Goal: Use online tool/utility: Utilize a website feature to perform a specific function

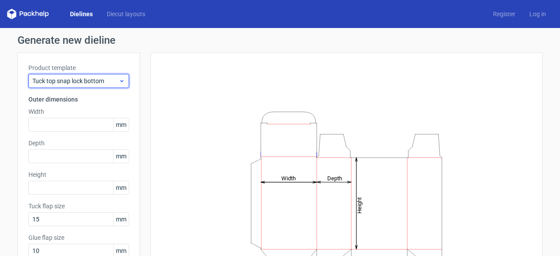
click at [83, 82] on span "Tuck top snap lock bottom" at bounding box center [75, 81] width 86 height 9
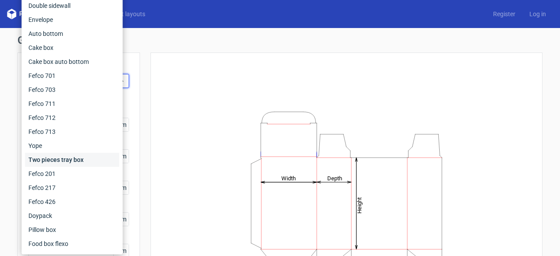
click at [54, 160] on div "Two pieces tray box" at bounding box center [72, 160] width 94 height 14
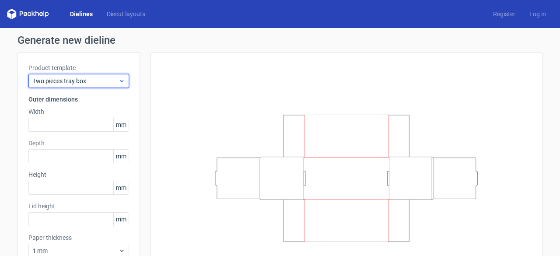
click at [105, 85] on div "Two pieces tray box" at bounding box center [78, 81] width 101 height 14
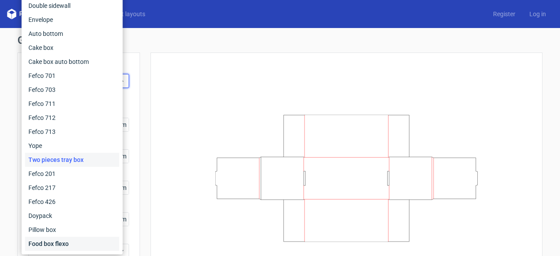
click at [63, 243] on div "Food box flexo" at bounding box center [72, 244] width 94 height 14
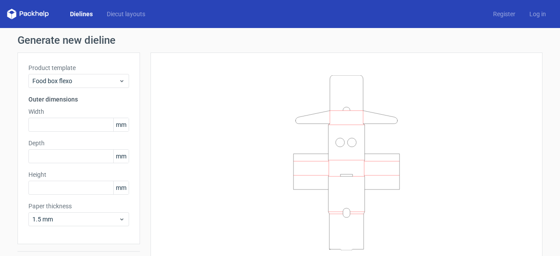
click at [72, 91] on div "Product template Food box flexo Outer dimensions Width mm Depth mm Height mm Pa…" at bounding box center [78, 148] width 122 height 192
click at [60, 83] on span "Food box flexo" at bounding box center [75, 81] width 86 height 9
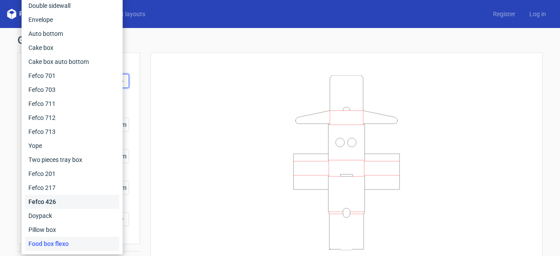
click at [52, 206] on div "Fefco 426" at bounding box center [72, 202] width 94 height 14
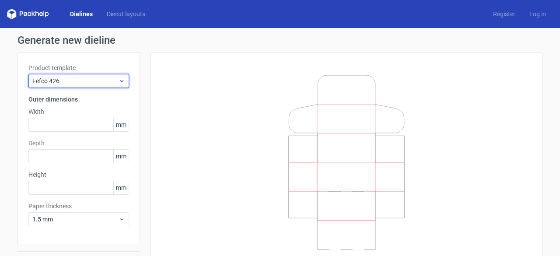
click at [70, 82] on span "Fefco 426" at bounding box center [75, 81] width 86 height 9
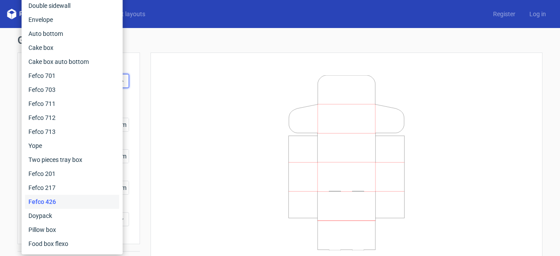
scroll to position [23, 0]
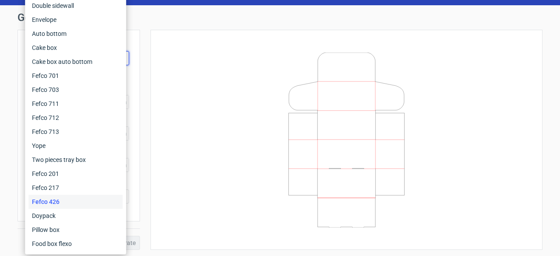
click at [205, 179] on div at bounding box center [346, 140] width 370 height 198
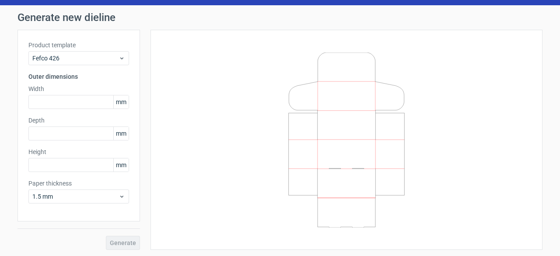
click at [72, 65] on div "Product template Fefco 426 Outer dimensions Width mm Depth mm Height mm Paper t…" at bounding box center [78, 126] width 122 height 192
click at [66, 45] on label "Product template" at bounding box center [78, 45] width 101 height 9
click at [65, 46] on label "Product template" at bounding box center [78, 45] width 101 height 9
click at [65, 49] on label "Product template" at bounding box center [78, 45] width 101 height 9
click at [59, 65] on div "Product template Fefco 426 Outer dimensions Width mm Depth mm Height mm Paper t…" at bounding box center [78, 126] width 122 height 192
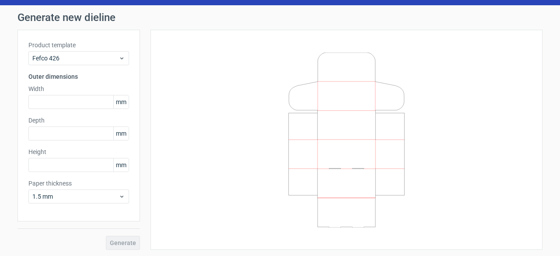
click at [81, 49] on div "Product template Fefco 426" at bounding box center [78, 53] width 101 height 24
click at [80, 52] on div "Fefco 426" at bounding box center [78, 58] width 101 height 14
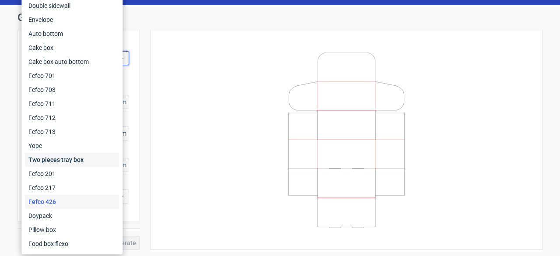
click at [58, 163] on div "Two pieces tray box" at bounding box center [72, 160] width 94 height 14
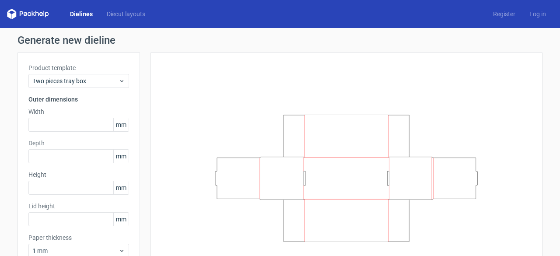
click at [61, 132] on div "Product template Two pieces tray box Outer dimensions Width mm Depth mm Height …" at bounding box center [78, 163] width 122 height 223
click at [63, 127] on input "text" at bounding box center [78, 125] width 101 height 14
click at [66, 142] on label "Depth" at bounding box center [78, 143] width 101 height 9
click at [61, 126] on input "text" at bounding box center [78, 125] width 101 height 14
type input "150"
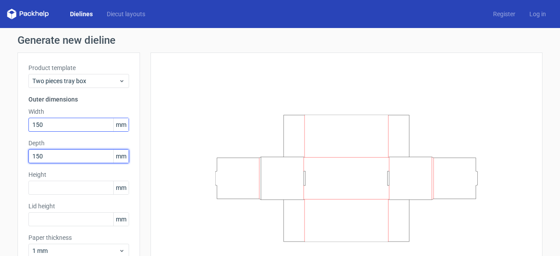
type input "150"
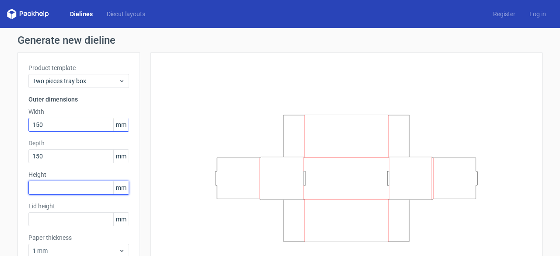
type input "1"
type input "30"
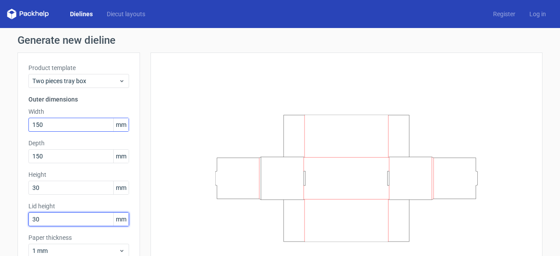
type input "30"
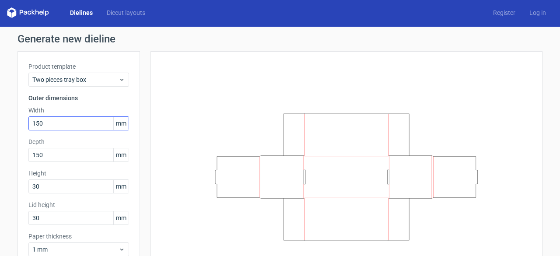
scroll to position [54, 0]
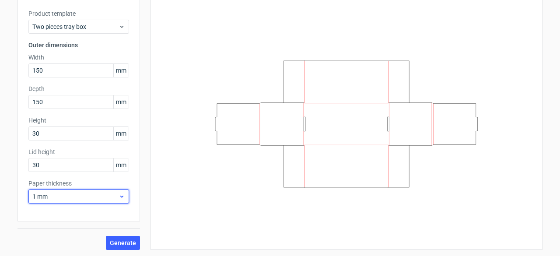
click at [59, 202] on div "1 mm" at bounding box center [78, 196] width 101 height 14
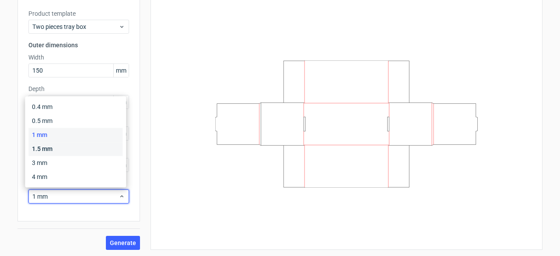
click at [64, 153] on div "1.5 mm" at bounding box center [75, 149] width 94 height 14
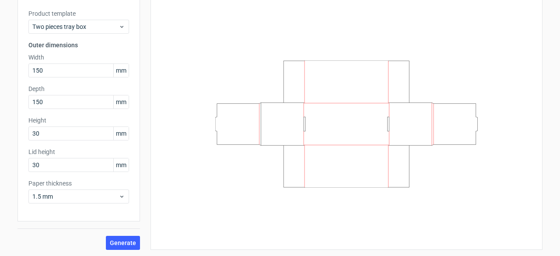
click at [117, 234] on div "Generate" at bounding box center [78, 235] width 122 height 28
click at [119, 237] on button "Generate" at bounding box center [123, 243] width 34 height 14
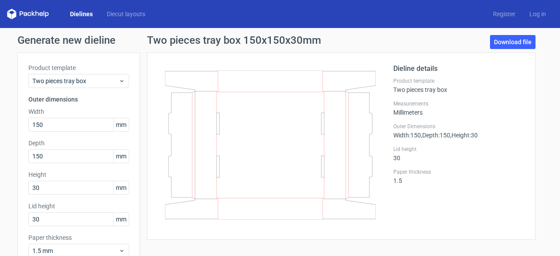
click at [440, 130] on div "Outer Dimensions Width : 150 , Depth : 150 , Height : 30" at bounding box center [458, 131] width 131 height 16
